Goal: Transaction & Acquisition: Purchase product/service

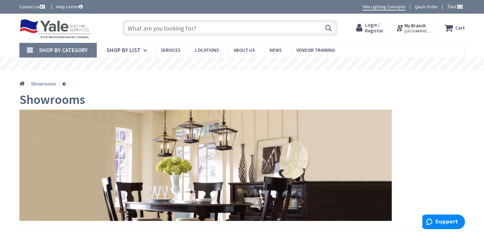
scroll to position [32, 0]
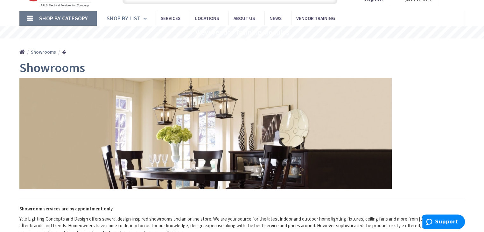
click at [146, 22] on icon at bounding box center [146, 19] width 6 height 14
click at [145, 17] on icon at bounding box center [146, 19] width 6 height 14
click at [31, 16] on link "Shop By Category" at bounding box center [57, 18] width 77 height 15
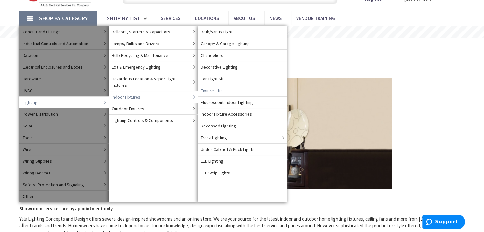
click at [139, 94] on span "Indoor Fixtures" at bounding box center [126, 97] width 29 height 6
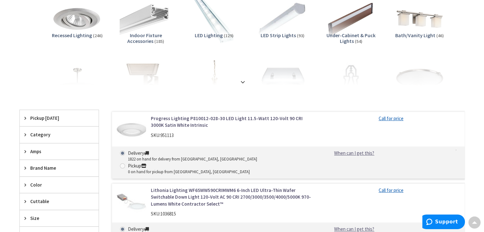
scroll to position [95, 0]
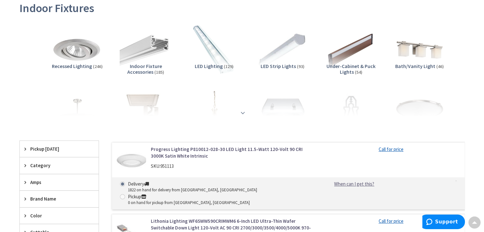
click at [246, 115] on div at bounding box center [242, 98] width 414 height 35
click at [243, 113] on strong at bounding box center [243, 111] width 8 height 7
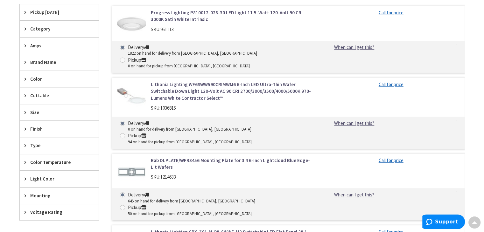
scroll to position [318, 0]
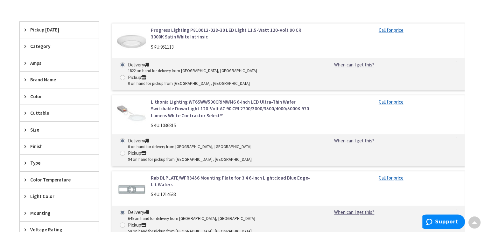
click at [206, 99] on link "Lithonia Lighting WF6SWW590CRIMWM6 6-Inch LED Ultra-Thin Wafer Switchable Down …" at bounding box center [232, 109] width 162 height 20
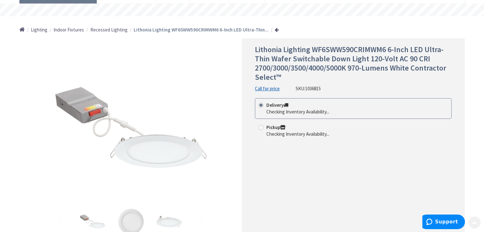
scroll to position [64, 0]
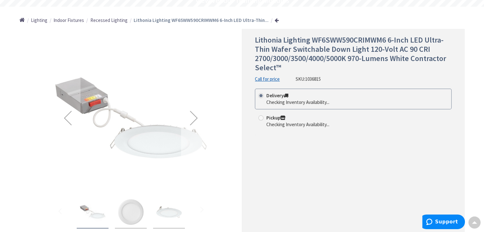
click at [194, 119] on div "Next" at bounding box center [193, 117] width 25 height 25
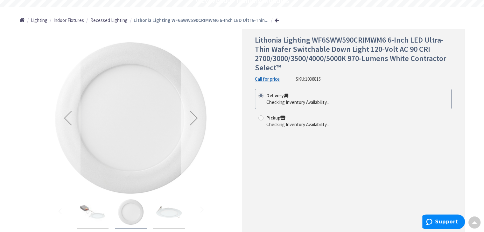
click at [192, 117] on div "Next" at bounding box center [193, 117] width 25 height 25
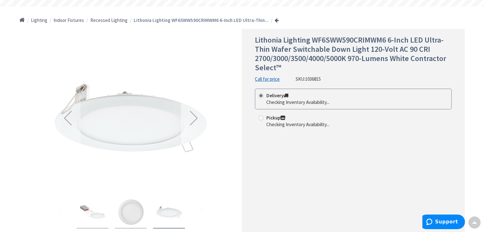
click at [190, 117] on div "Next" at bounding box center [193, 117] width 25 height 25
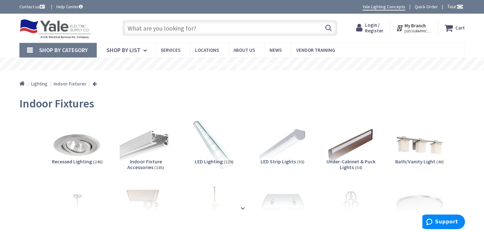
click at [258, 34] on input "text" at bounding box center [229, 28] width 215 height 16
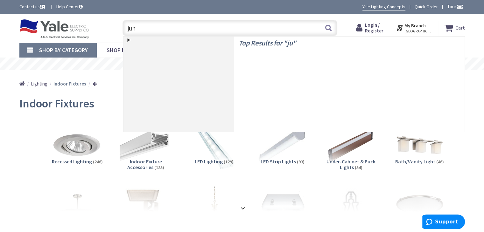
type input "juno"
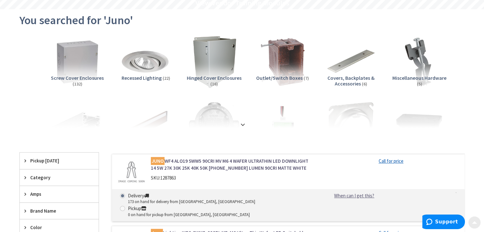
scroll to position [64, 0]
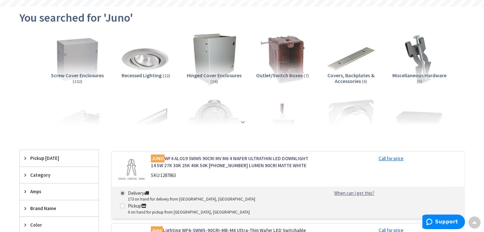
click at [247, 120] on div at bounding box center [242, 108] width 414 height 35
click at [243, 122] on strong at bounding box center [243, 121] width 8 height 7
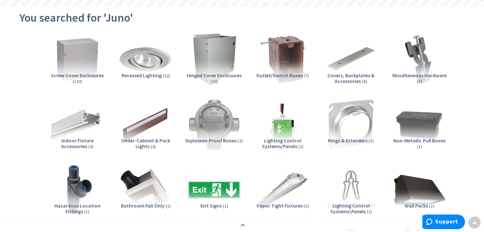
click at [145, 54] on img at bounding box center [146, 60] width 58 height 58
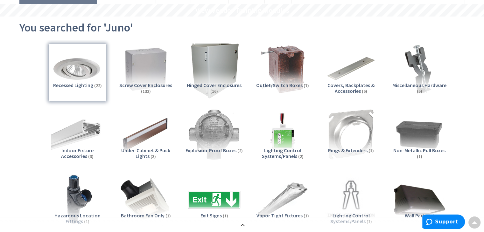
scroll to position [0, 0]
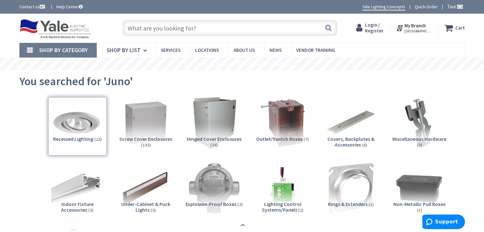
click at [204, 27] on input "text" at bounding box center [229, 28] width 215 height 16
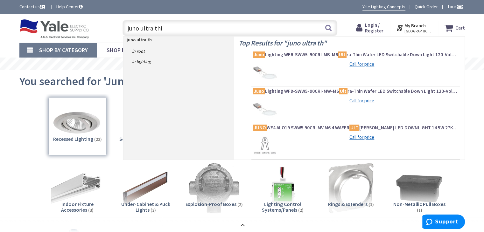
type input "juno ultra thin"
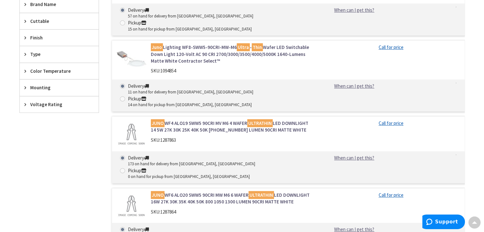
scroll to position [127, 0]
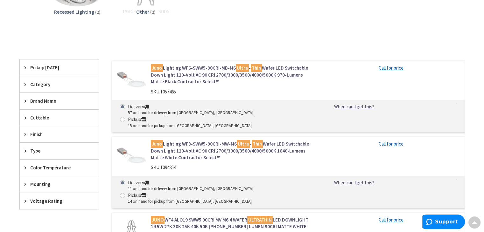
click at [197, 74] on link "Juno Lighting WF6-SWW5-90CRI-MB-M6 Ultra - Thin Wafer LED Switchable Down Light…" at bounding box center [232, 75] width 162 height 20
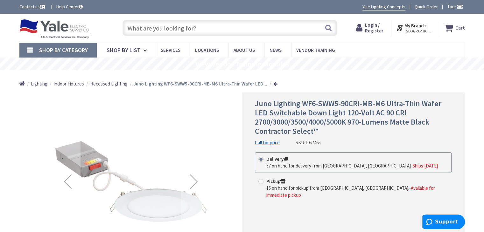
scroll to position [95, 0]
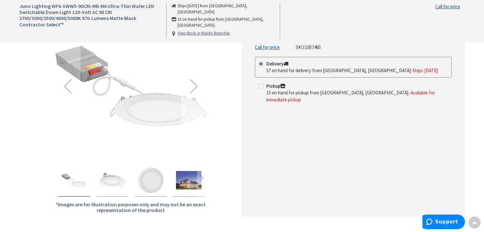
click at [196, 87] on div "Next" at bounding box center [193, 85] width 25 height 25
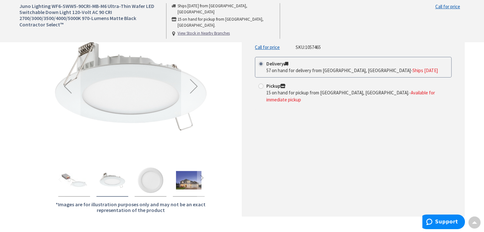
click at [196, 87] on div "Next" at bounding box center [193, 85] width 25 height 25
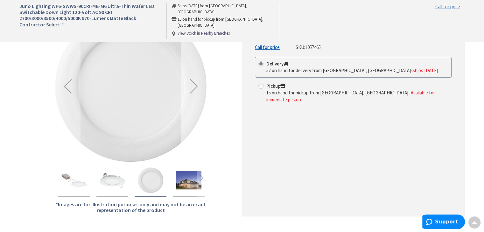
click at [196, 86] on div "Next" at bounding box center [193, 85] width 25 height 25
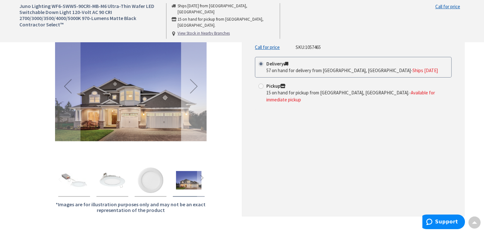
click at [196, 86] on div "Next" at bounding box center [193, 85] width 25 height 25
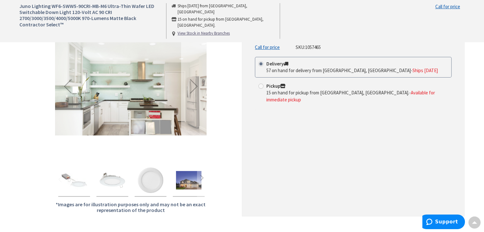
click at [195, 85] on div "Next" at bounding box center [193, 85] width 25 height 25
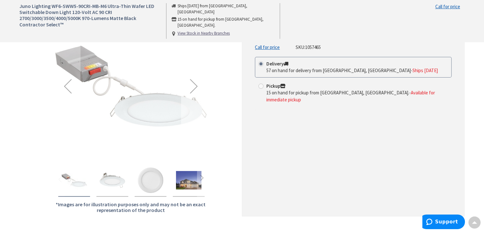
click at [195, 86] on div "Next" at bounding box center [193, 85] width 25 height 25
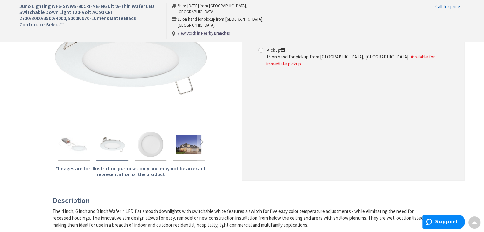
scroll to position [0, 0]
